Goal: Check status: Check status

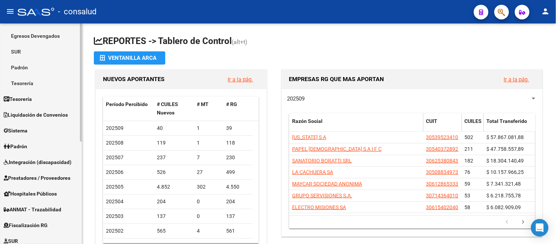
scroll to position [192, 0]
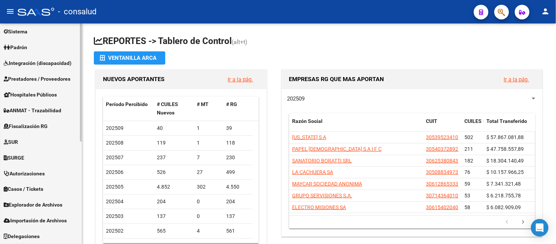
click at [41, 127] on span "Fiscalización RG" at bounding box center [26, 126] width 44 height 8
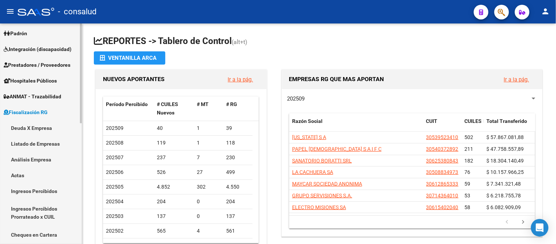
scroll to position [82, 0]
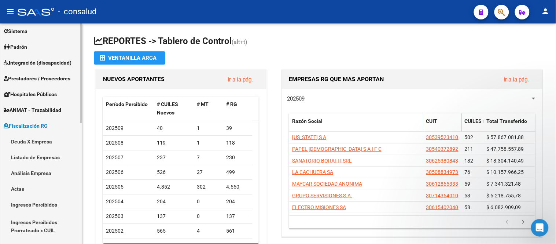
click at [37, 171] on link "Análisis Empresa" at bounding box center [41, 173] width 82 height 16
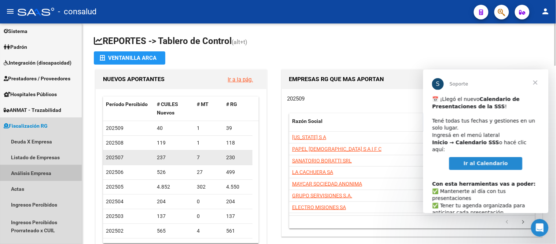
scroll to position [0, 0]
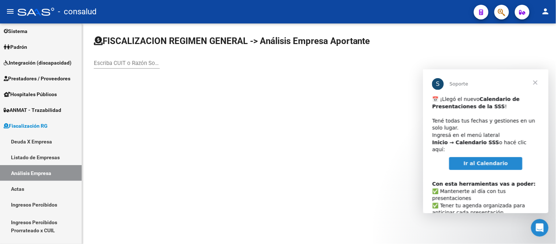
click at [115, 59] on div "Escriba CUIT o Razón Social para buscar" at bounding box center [127, 61] width 66 height 16
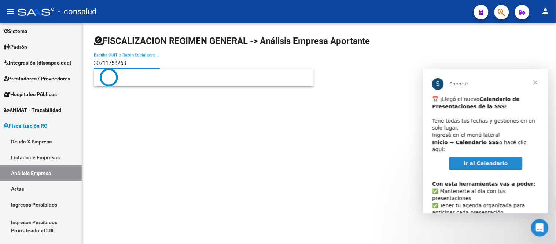
type input "30711758263"
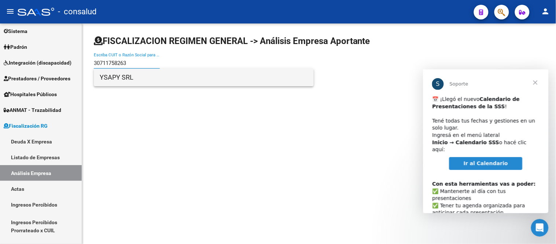
click at [117, 81] on span "YSAPY SRL" at bounding box center [204, 78] width 208 height 18
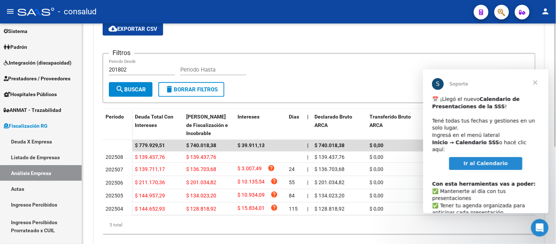
scroll to position [163, 0]
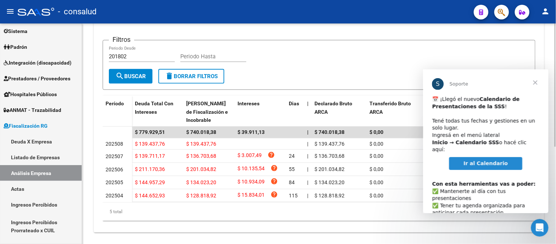
click at [312, 42] on form "Filtros 201802 Periodo Desde Periodo Hasta search Buscar delete Borrar Filtros" at bounding box center [319, 65] width 433 height 50
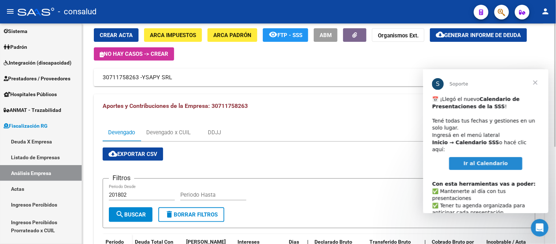
scroll to position [0, 0]
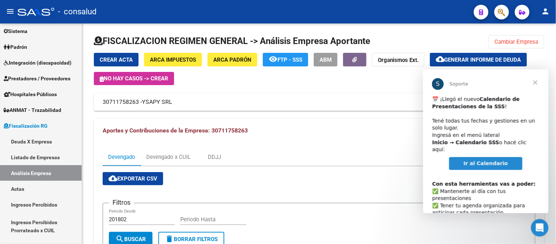
click at [535, 82] on span "Cerrar" at bounding box center [535, 82] width 26 height 26
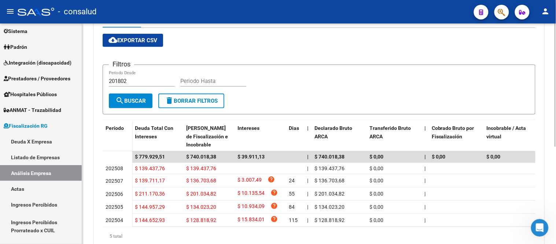
scroll to position [94, 0]
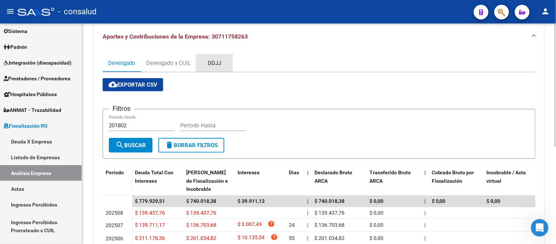
click at [218, 61] on div "DDJJ" at bounding box center [214, 63] width 13 height 8
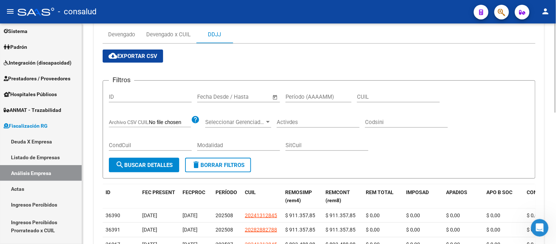
scroll to position [0, 0]
